Goal: Information Seeking & Learning: Learn about a topic

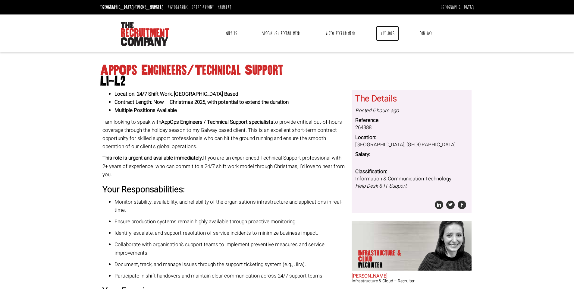
click at [391, 34] on link "The Jobs" at bounding box center [387, 33] width 23 height 15
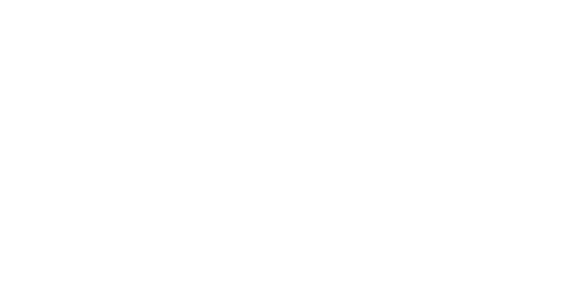
select select "[GEOGRAPHIC_DATA]"
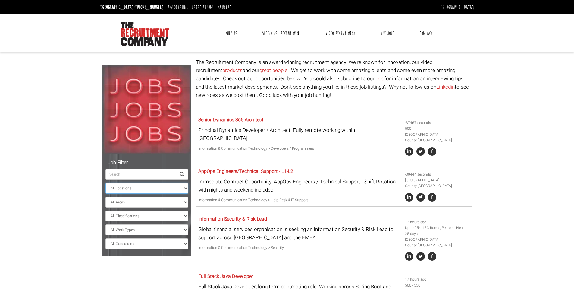
click at [161, 187] on select "All Locations [GEOGRAPHIC_DATA] [GEOGRAPHIC_DATA] [GEOGRAPHIC_DATA] [GEOGRAPHIC…" at bounding box center [147, 188] width 83 height 11
